Goal: Task Accomplishment & Management: Complete application form

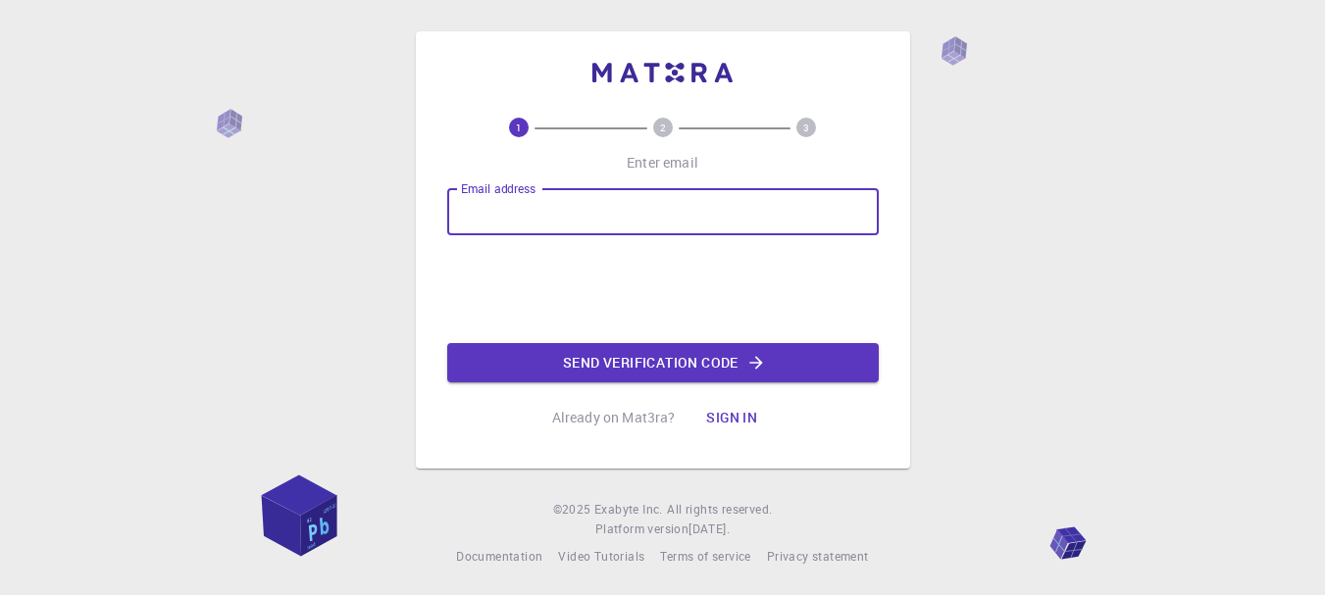
type input "[EMAIL_ADDRESS][DOMAIN_NAME]"
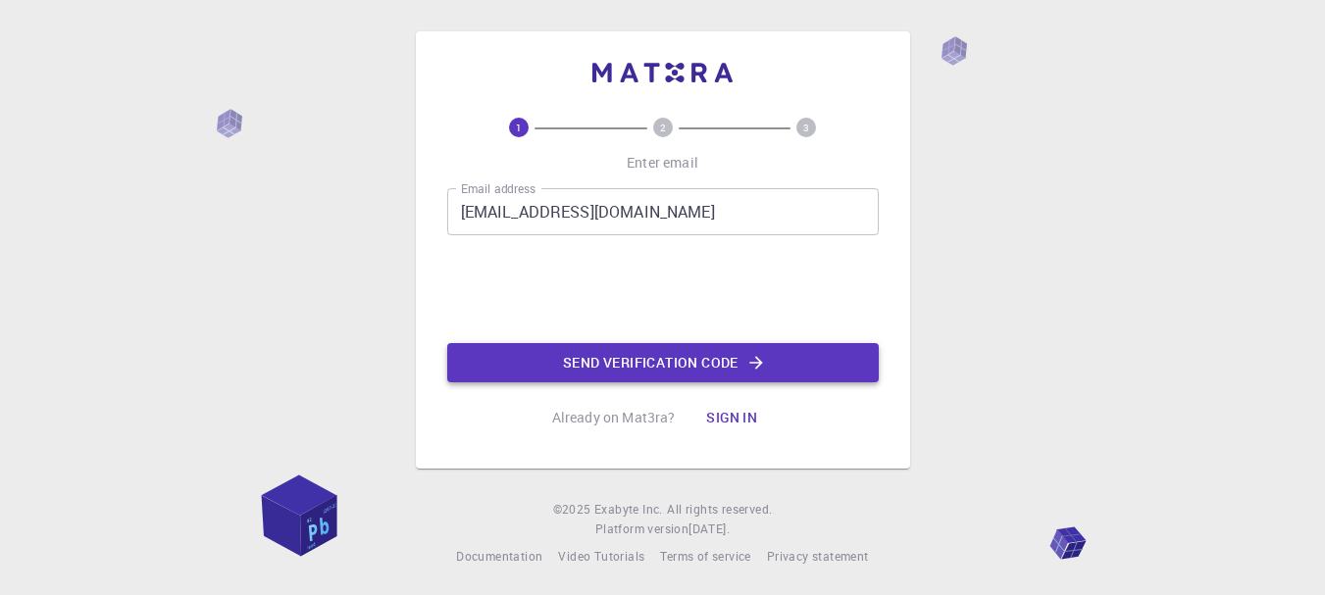
click at [645, 365] on button "Send verification code" at bounding box center [662, 362] width 431 height 39
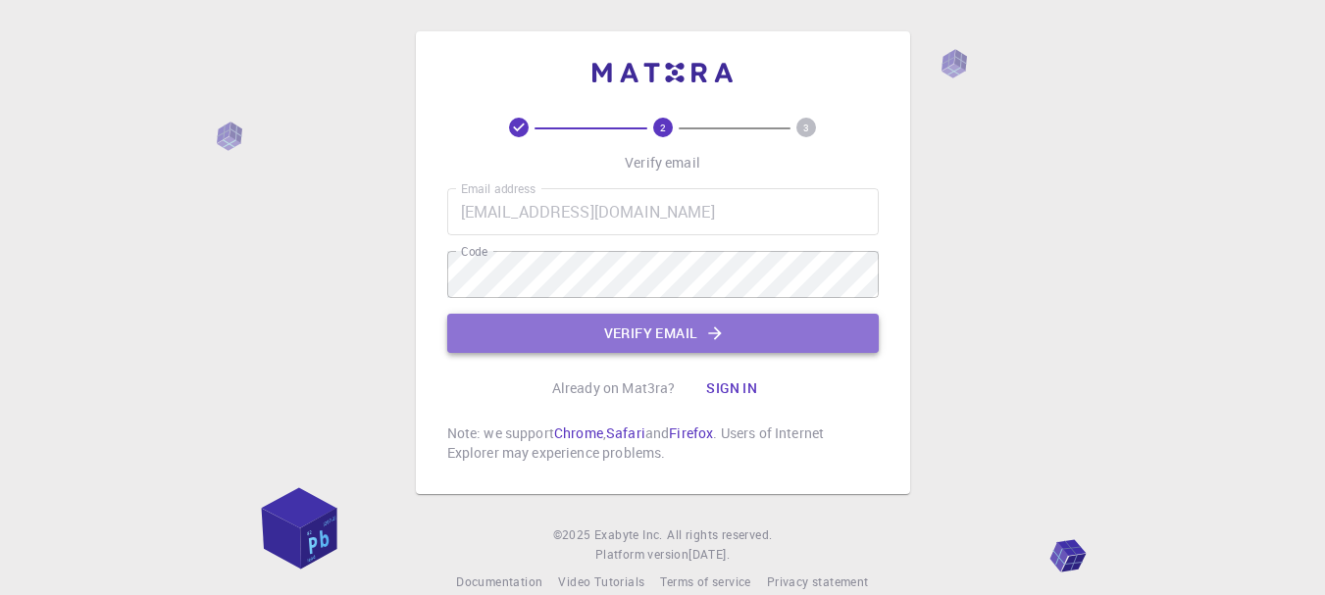
click at [676, 328] on button "Verify email" at bounding box center [662, 333] width 431 height 39
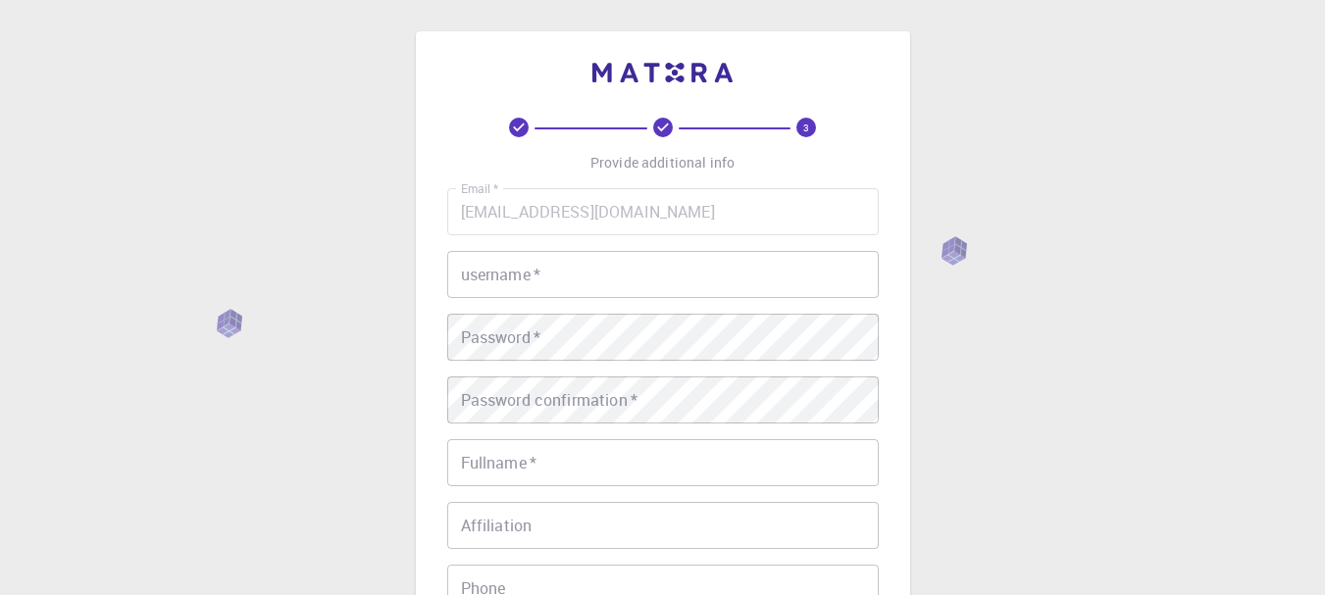
click at [553, 277] on input "username   *" at bounding box center [662, 274] width 431 height 47
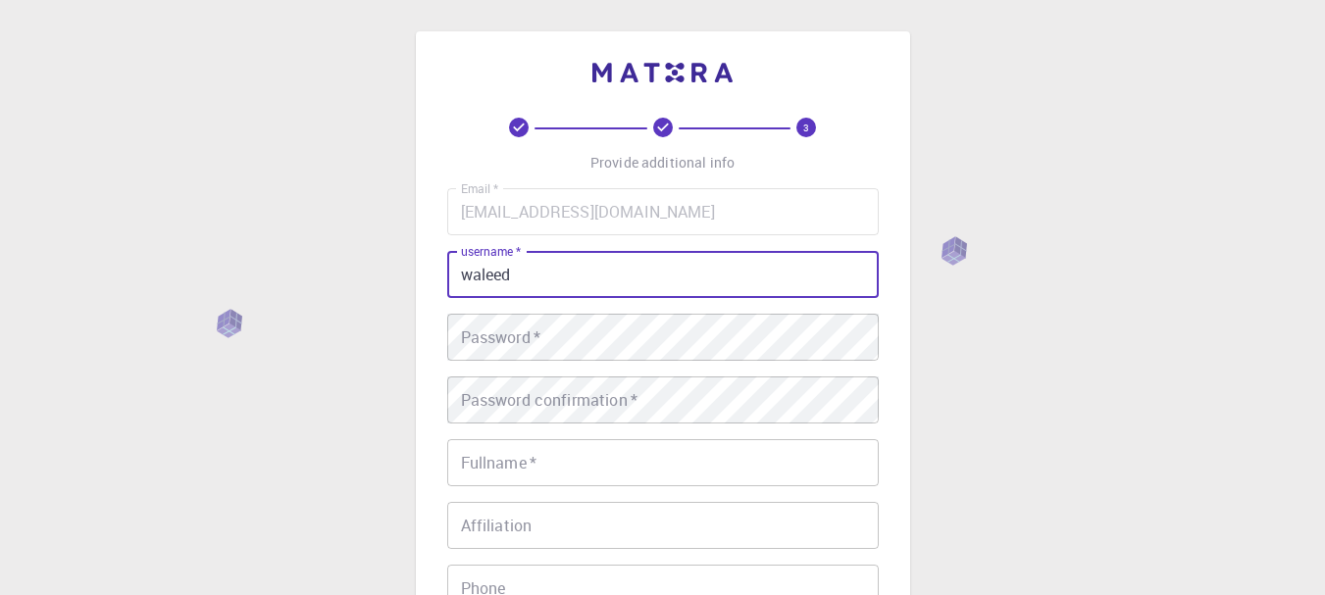
type input "waleed"
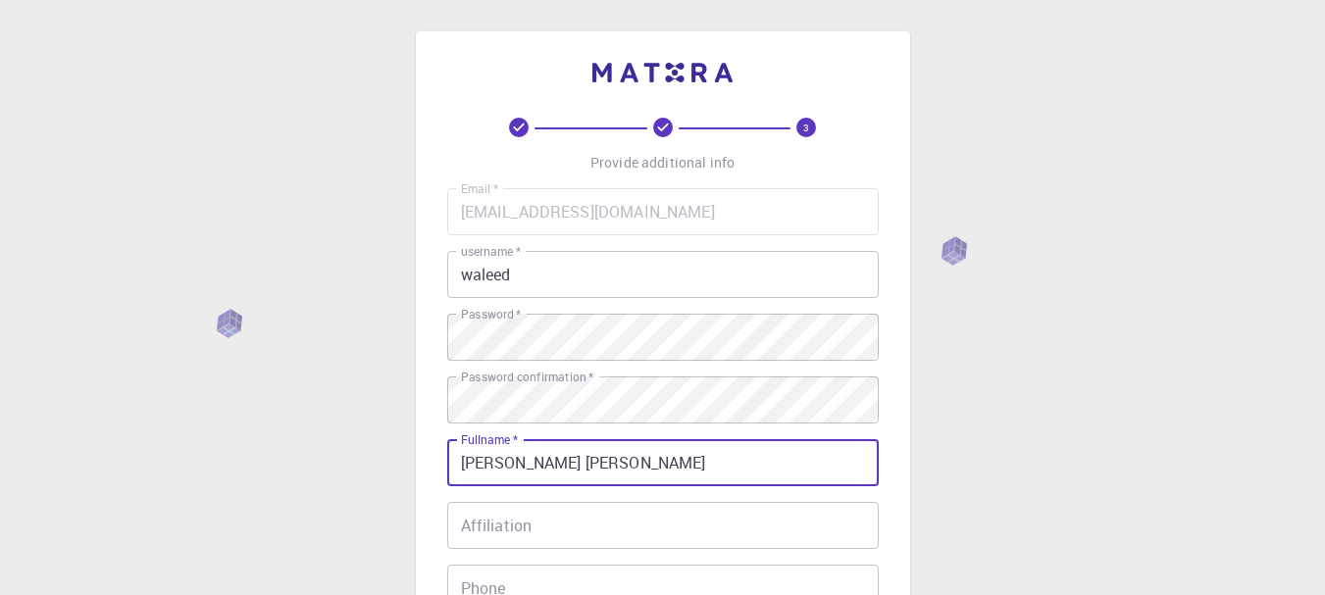
type input "[PERSON_NAME] [PERSON_NAME]"
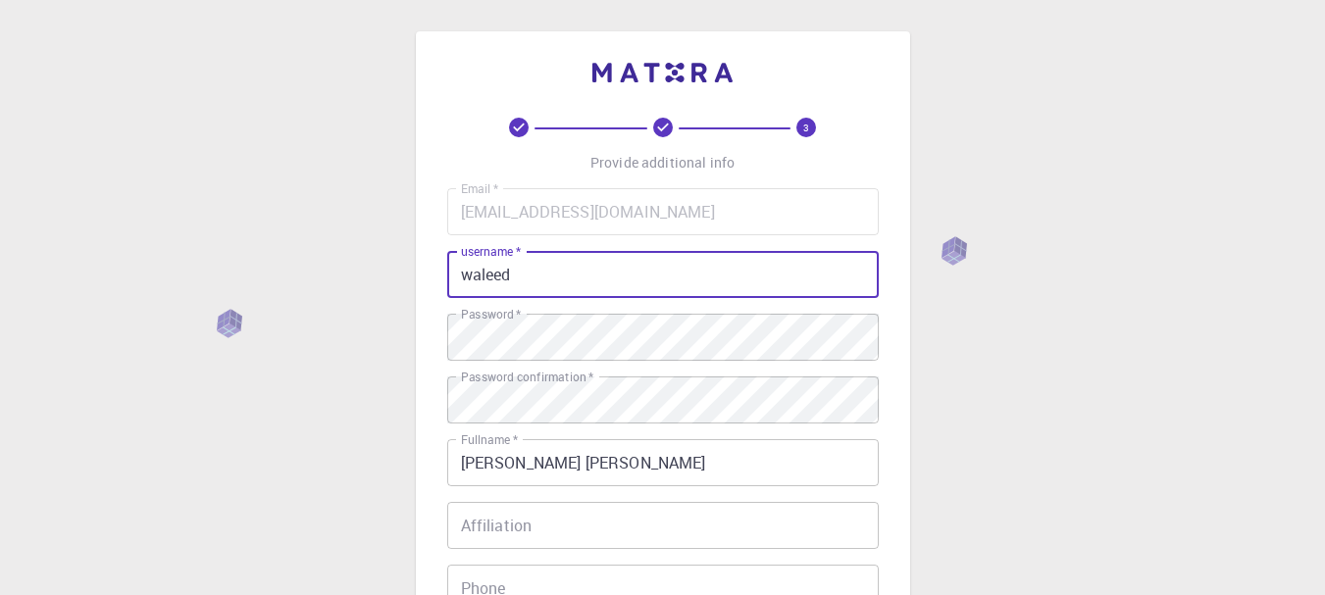
click at [531, 275] on input "waleed" at bounding box center [662, 274] width 431 height 47
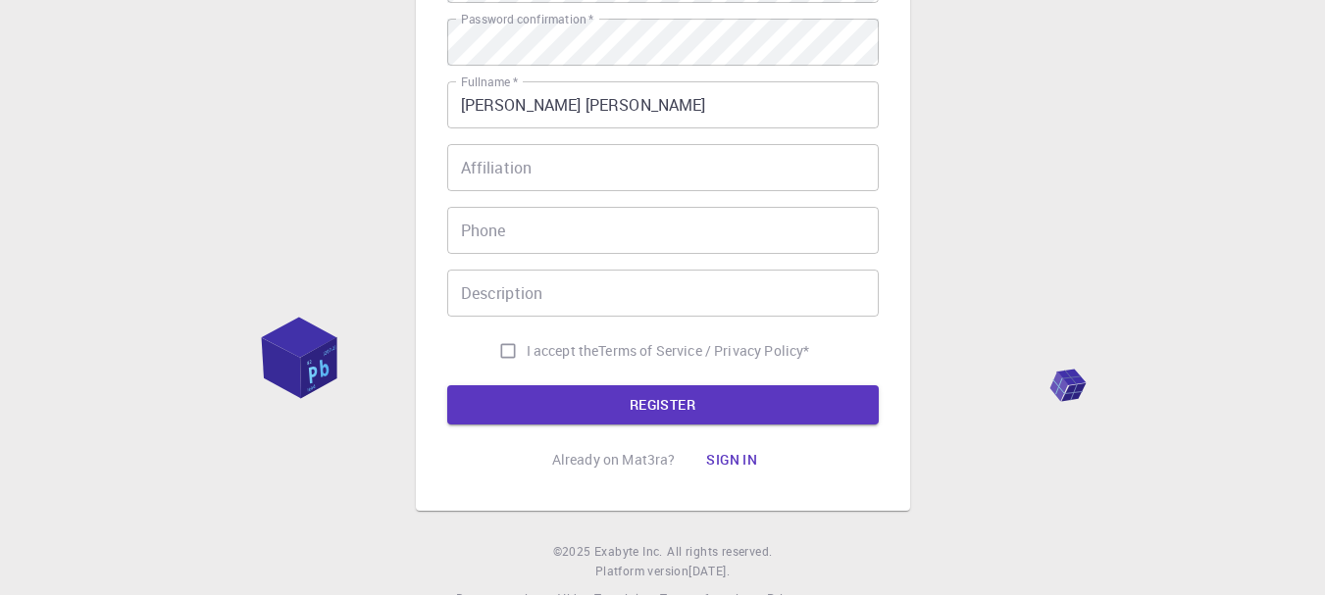
scroll to position [392, 0]
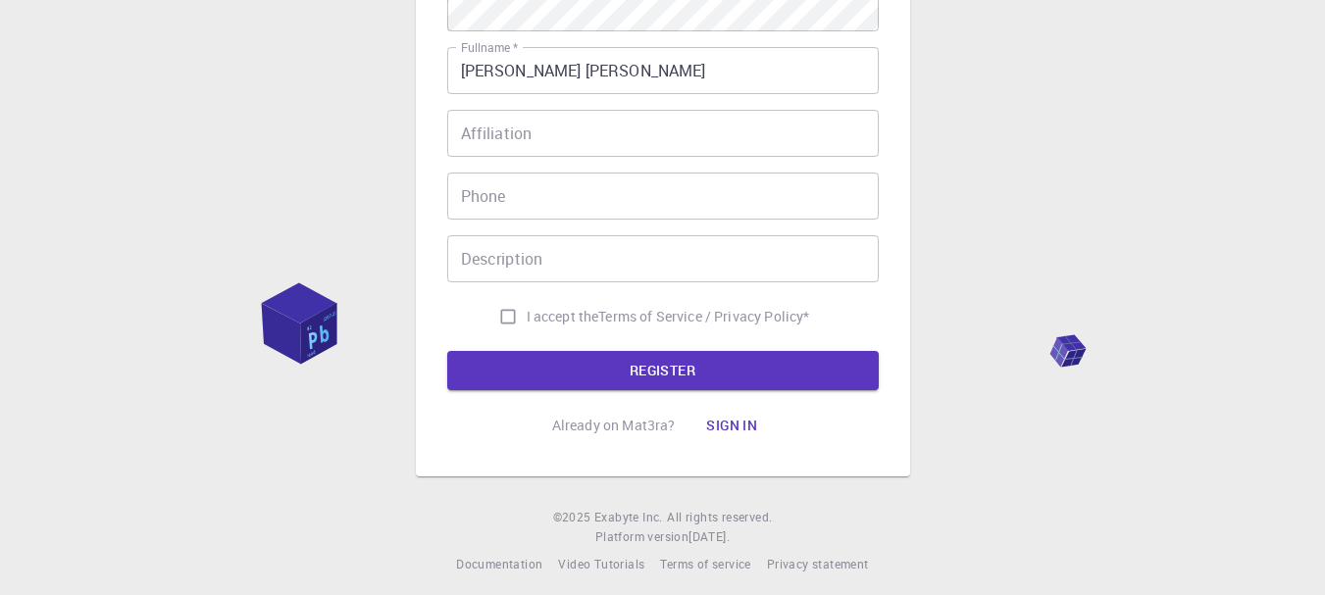
type input "waleedsayed94"
click at [503, 319] on input "I accept the Terms of Service / Privacy Policy *" at bounding box center [507, 316] width 37 height 37
checkbox input "true"
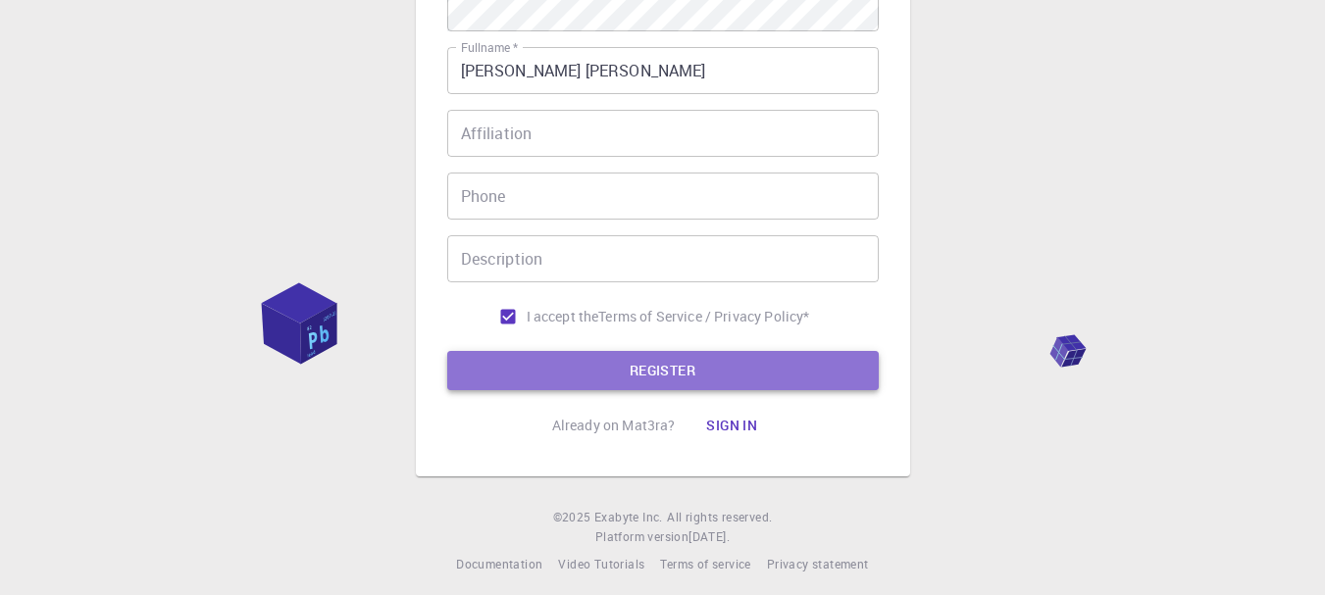
click at [667, 373] on button "REGISTER" at bounding box center [662, 370] width 431 height 39
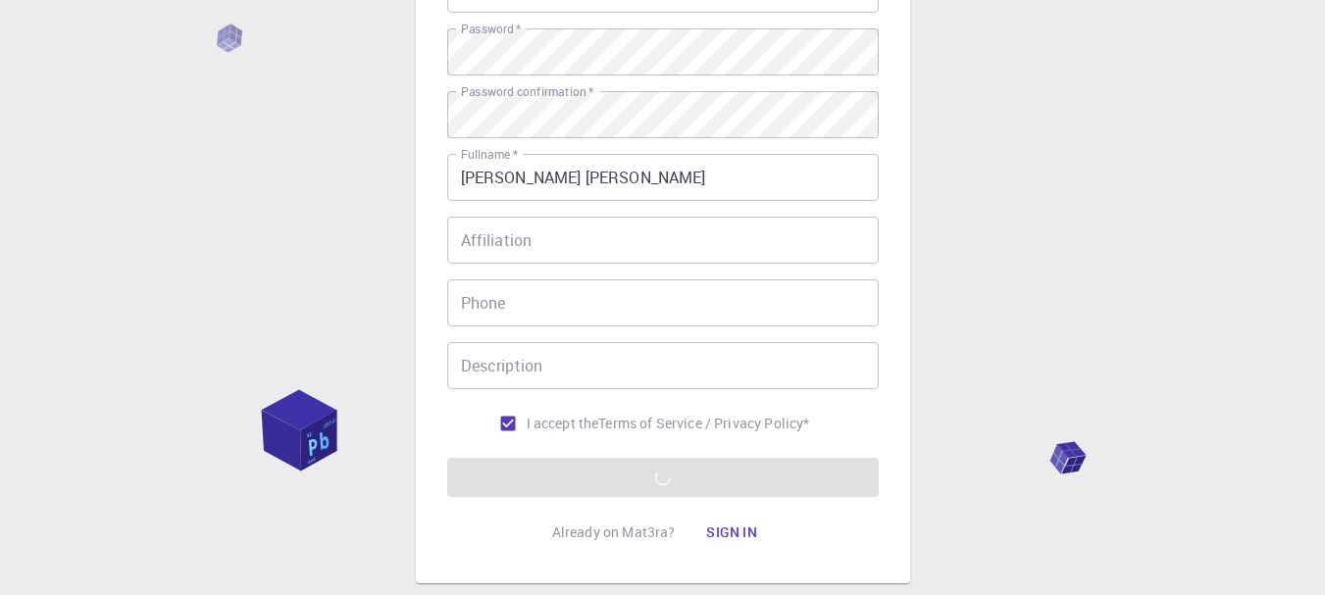
scroll to position [403, 0]
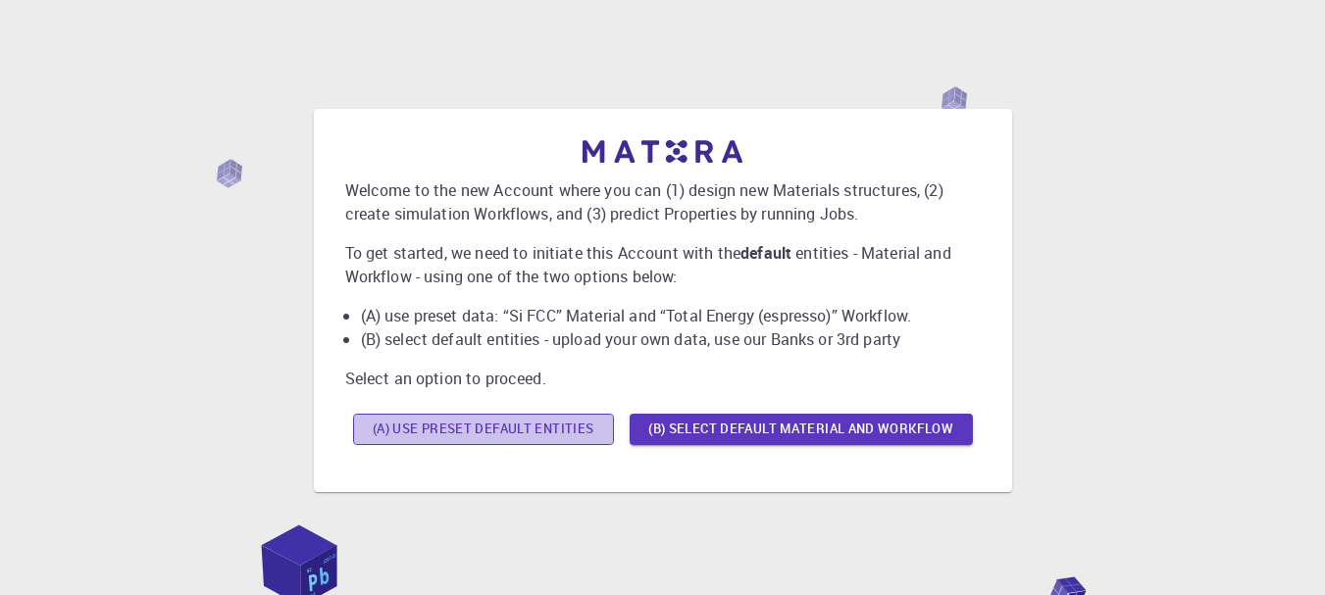
click at [491, 427] on button "(A) Use preset default entities" at bounding box center [483, 429] width 261 height 31
